Goal: Book appointment/travel/reservation

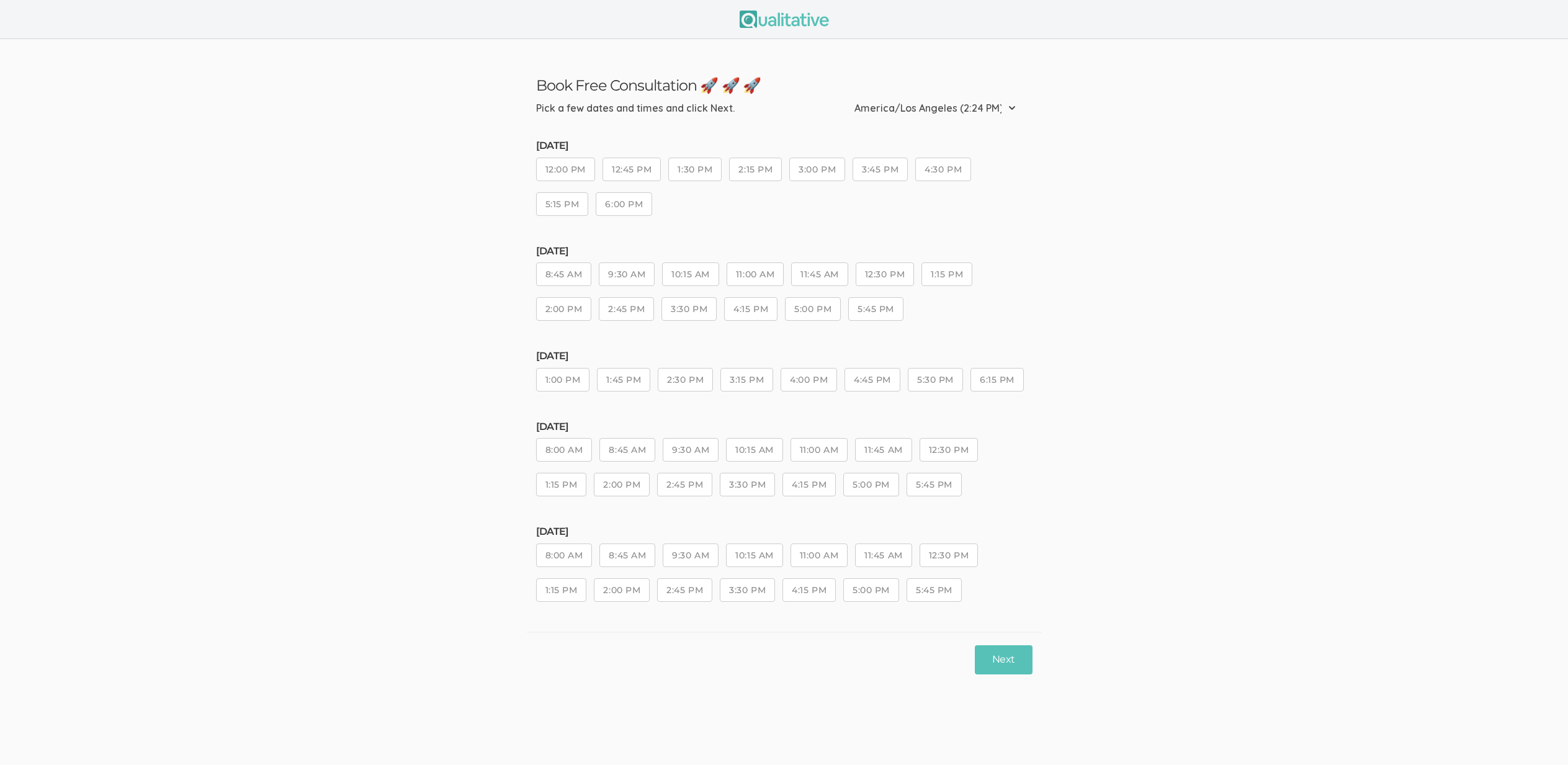
click at [741, 496] on button "3:30 PM" at bounding box center [747, 484] width 55 height 24
click at [865, 496] on button "5:00 PM" at bounding box center [871, 484] width 56 height 24
click at [1005, 675] on button "Next" at bounding box center [1003, 660] width 57 height 29
click at [790, 366] on div "[DATE] 8:00 AM 8:45 AM 9:30 AM 10:15 AM 11:00 AM 11:45 AM 12:30 PM 1:15 PM 2:00…" at bounding box center [784, 393] width 496 height 87
click at [824, 393] on div "[DATE] 8:00 AM 8:45 AM 9:30 AM 10:15 AM 11:00 AM 11:45 AM 12:30 PM 1:15 PM 2:00…" at bounding box center [784, 393] width 496 height 87
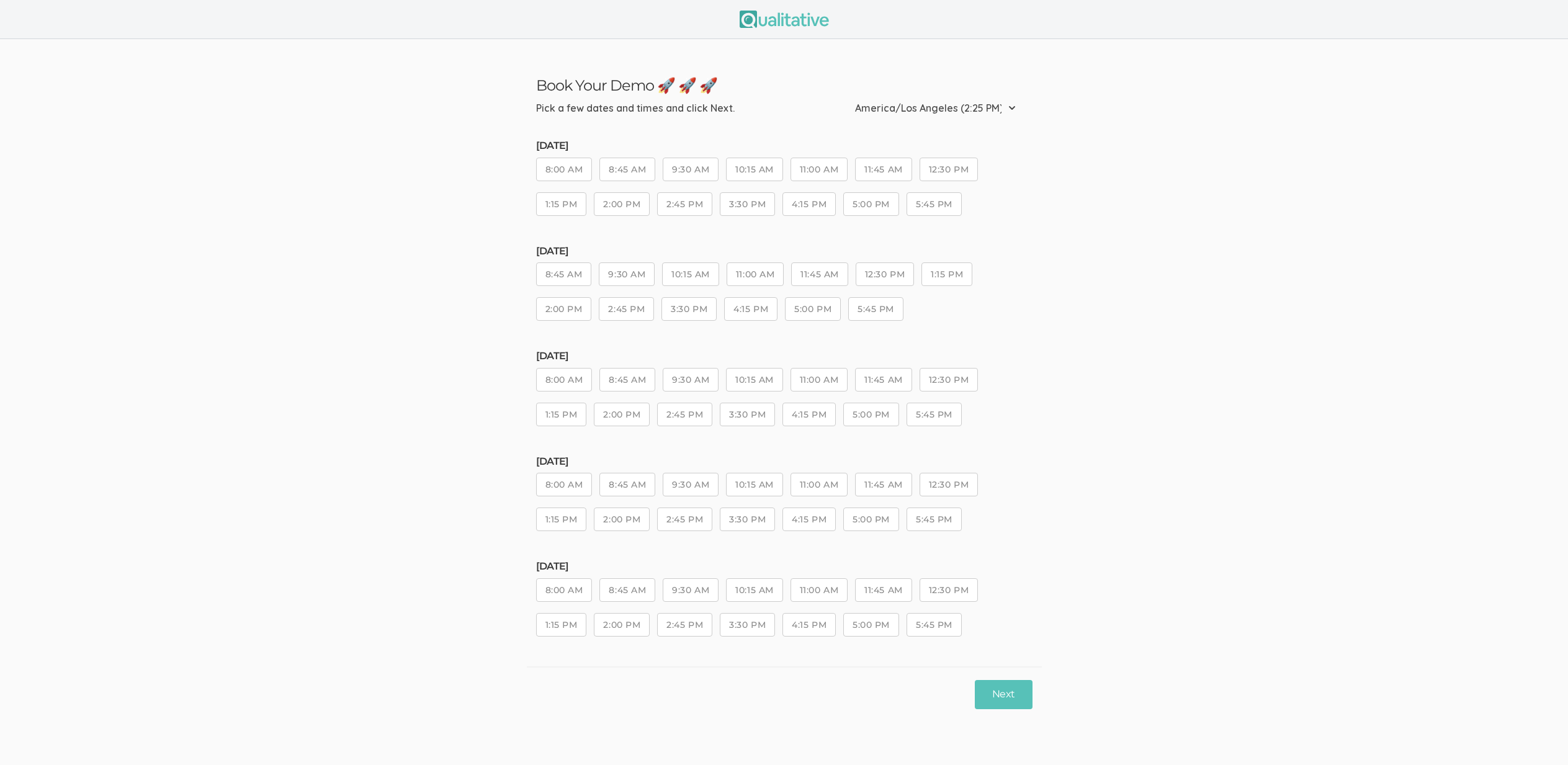
click at [794, 500] on div "[DATE] 8:00 AM 8:45 AM 9:30 AM 10:15 AM 11:00 AM 11:45 AM 12:30 PM 1:15 PM 2:00…" at bounding box center [784, 499] width 496 height 87
click at [815, 512] on button "4:15 PM" at bounding box center [809, 519] width 54 height 24
click at [1008, 693] on button "Next" at bounding box center [1003, 695] width 57 height 29
